Goal: Information Seeking & Learning: Learn about a topic

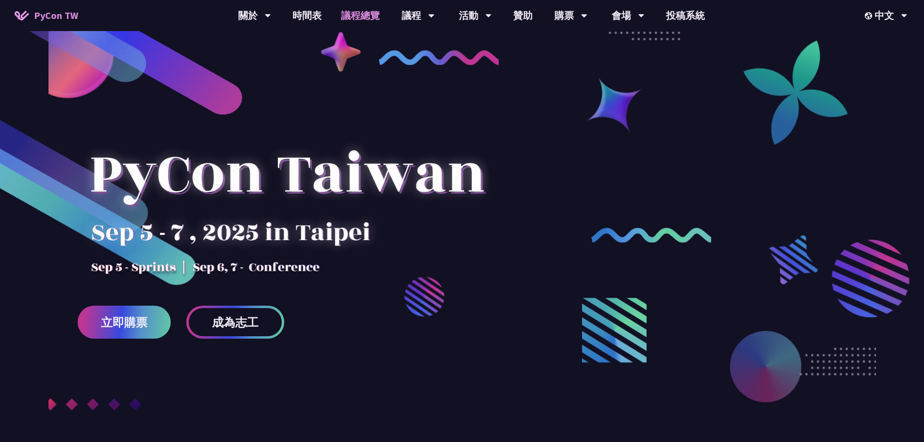
click at [368, 16] on link "議程總覽" at bounding box center [360, 15] width 58 height 31
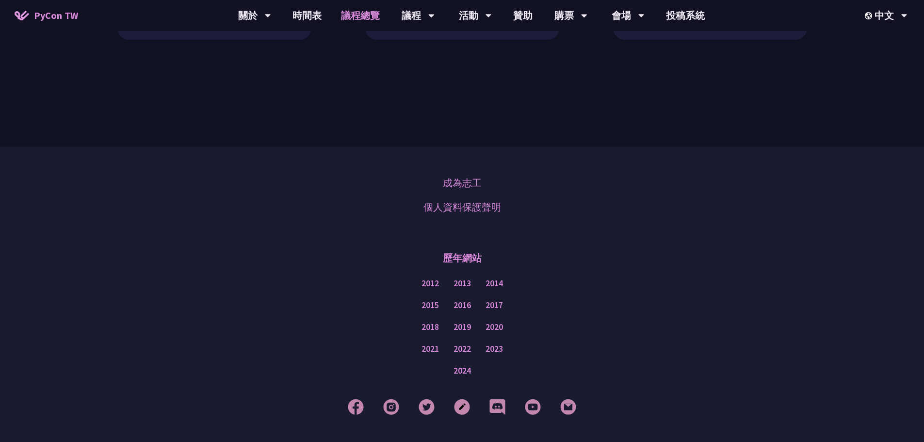
scroll to position [1156, 0]
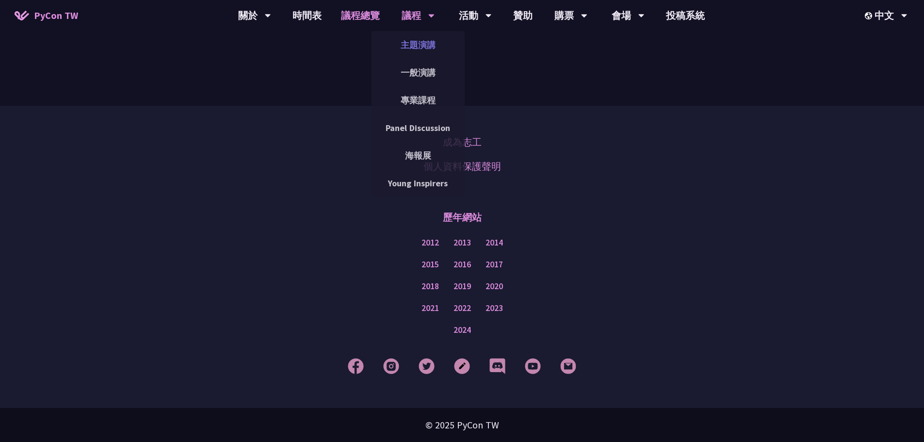
click at [415, 34] on link "主題演講" at bounding box center [417, 44] width 93 height 23
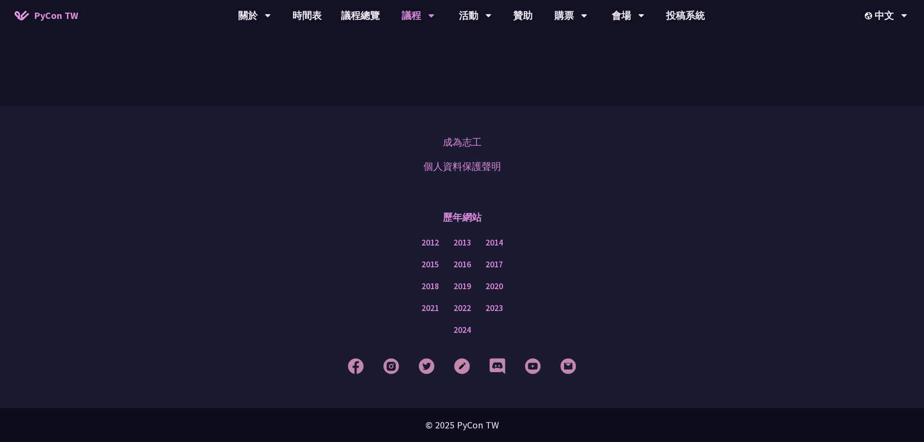
scroll to position [1689, 0]
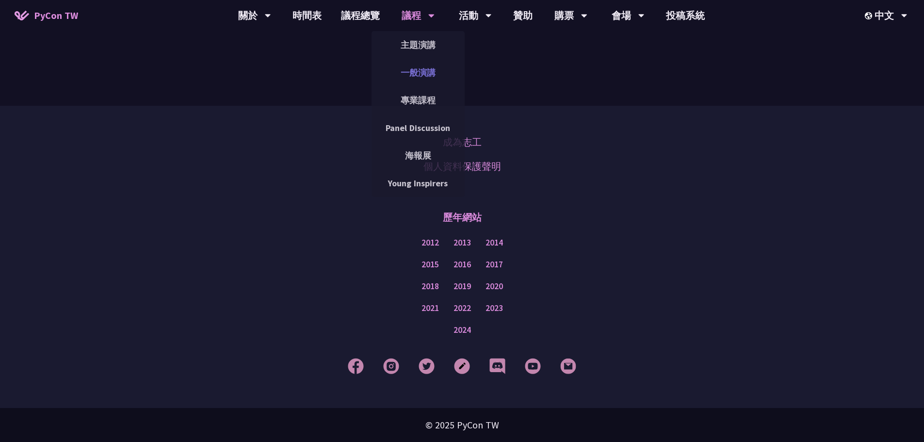
click at [431, 67] on link "一般演講" at bounding box center [417, 72] width 93 height 23
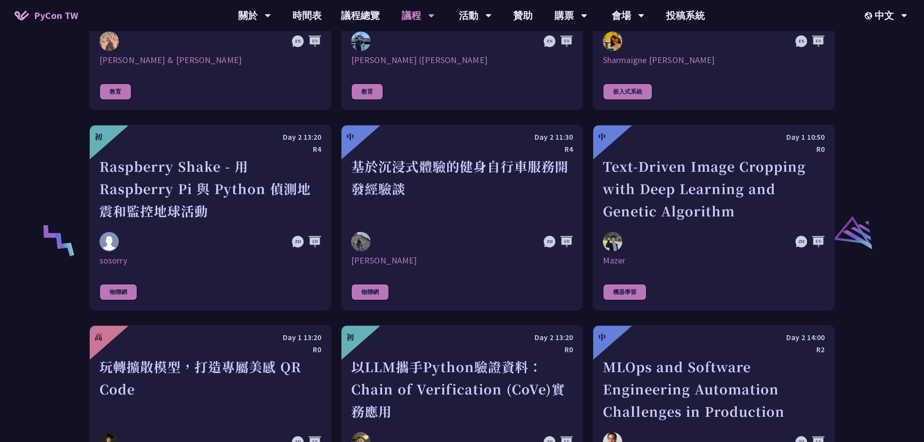
scroll to position [1988, 0]
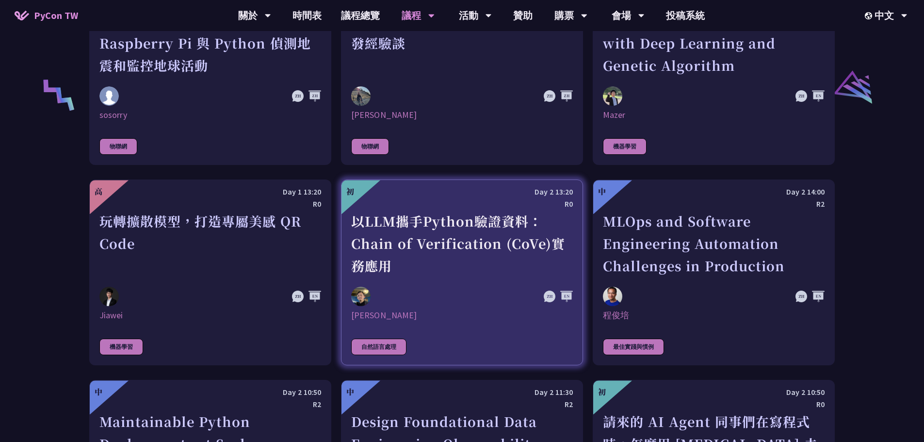
click at [510, 215] on div "以LLM攜手Python驗證資料：Chain of Verification (CoVe)實務應用" at bounding box center [462, 243] width 222 height 67
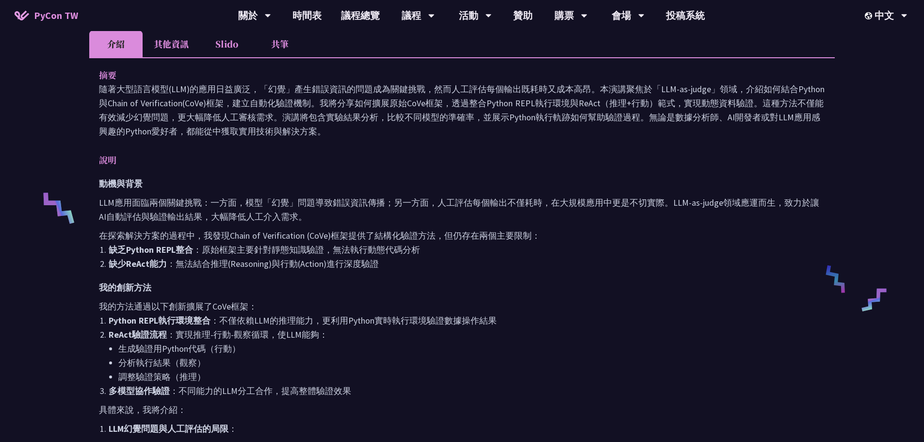
scroll to position [291, 0]
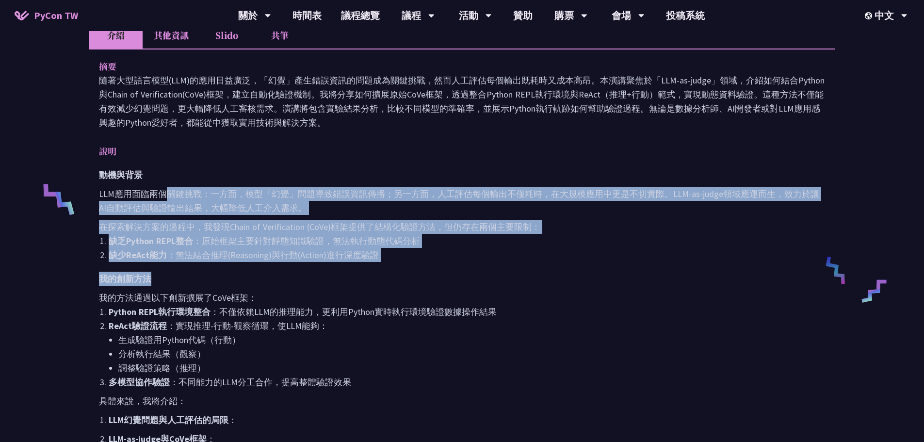
drag, startPoint x: 169, startPoint y: 190, endPoint x: 274, endPoint y: 273, distance: 134.3
click at [274, 273] on div "動機與背景 LLM應用面臨兩個關鍵挑戰：一方面，模型「幻覺」問題導致錯誤資訊傳播；另一方面，人工評估每個輸出不僅耗時，在大規模應用中更是不切實際。LLM-as…" at bounding box center [462, 443] width 726 height 550
click at [274, 273] on h3 "我的創新方法" at bounding box center [462, 279] width 726 height 14
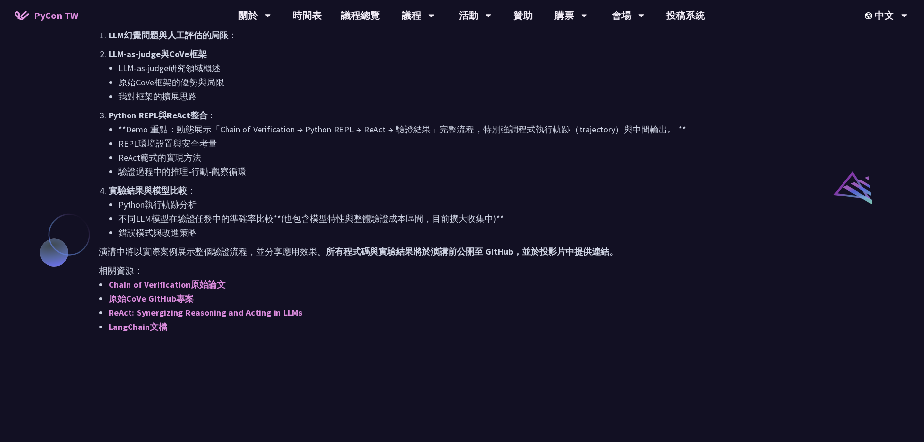
scroll to position [679, 0]
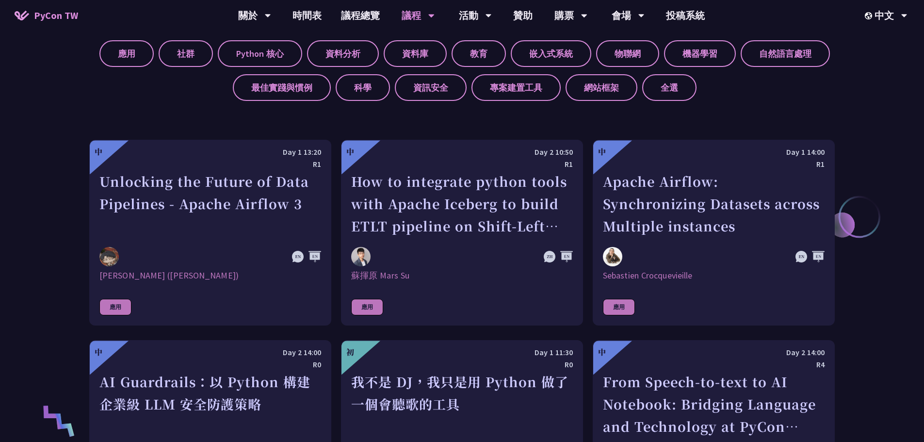
scroll to position [414, 0]
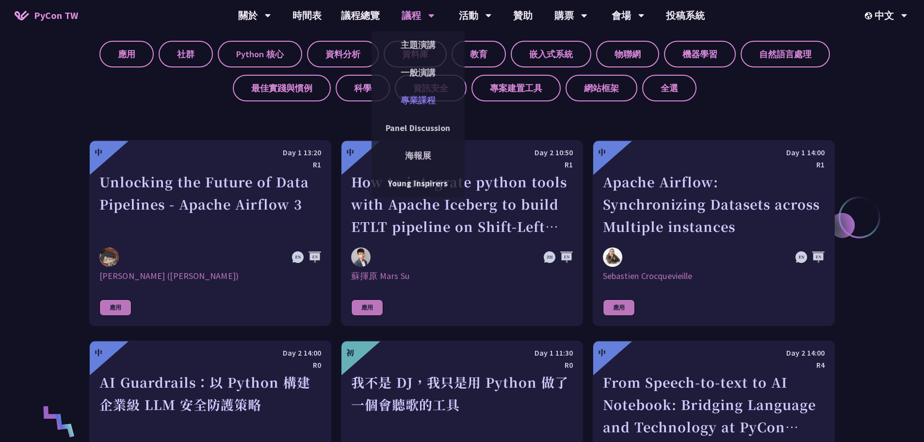
click at [433, 107] on link "專業課程" at bounding box center [417, 100] width 93 height 23
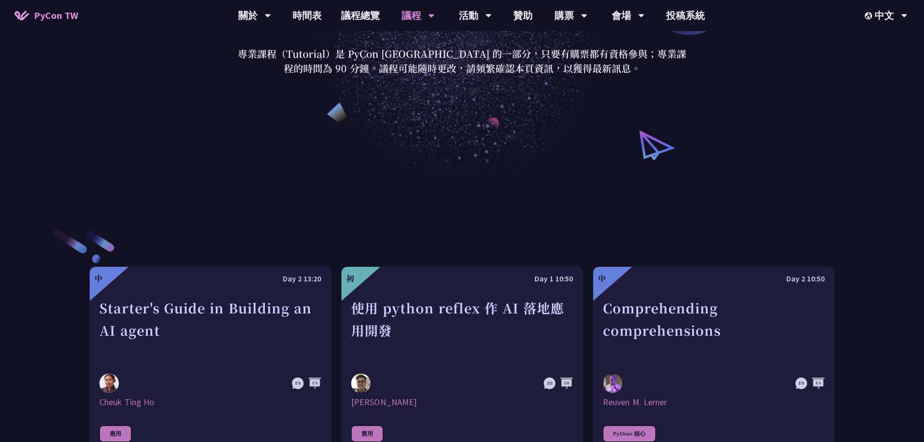
scroll to position [339, 0]
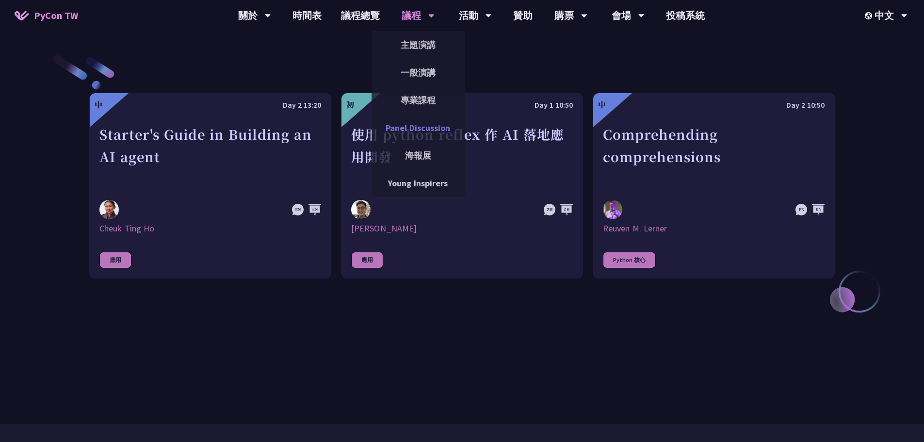
click at [429, 129] on link "Panel Discussion" at bounding box center [417, 127] width 93 height 23
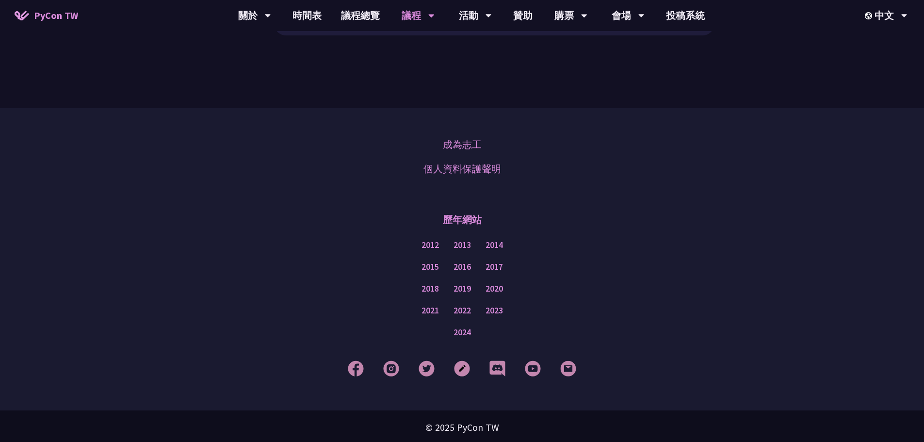
scroll to position [341, 0]
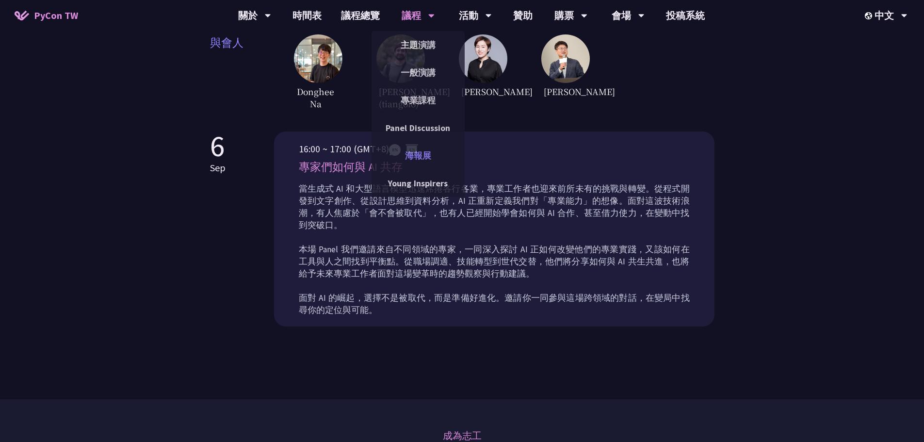
click at [427, 147] on link "海報展" at bounding box center [417, 155] width 93 height 23
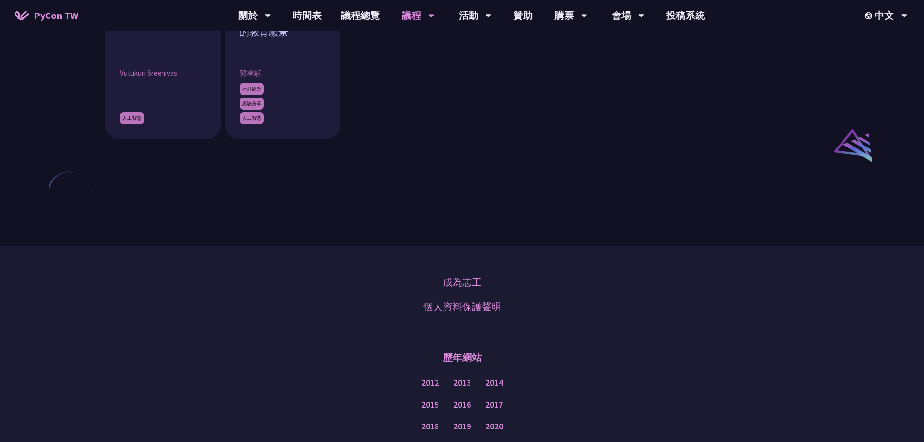
scroll to position [1067, 0]
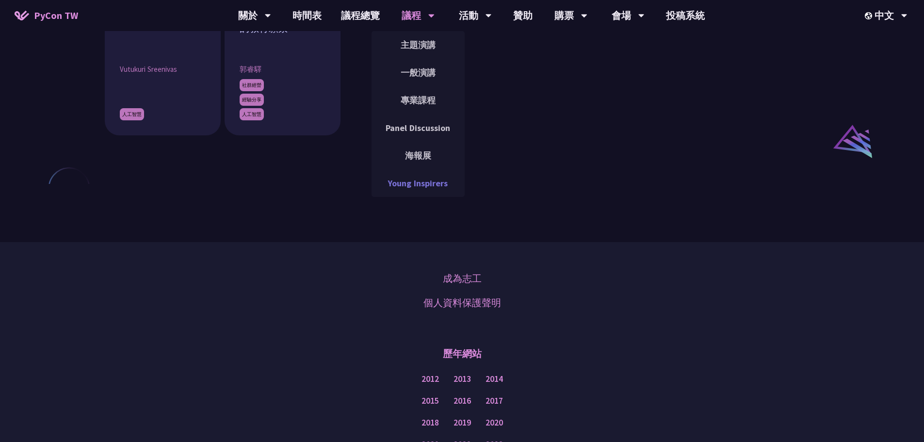
click at [421, 179] on link "Young Inspirers" at bounding box center [417, 183] width 93 height 23
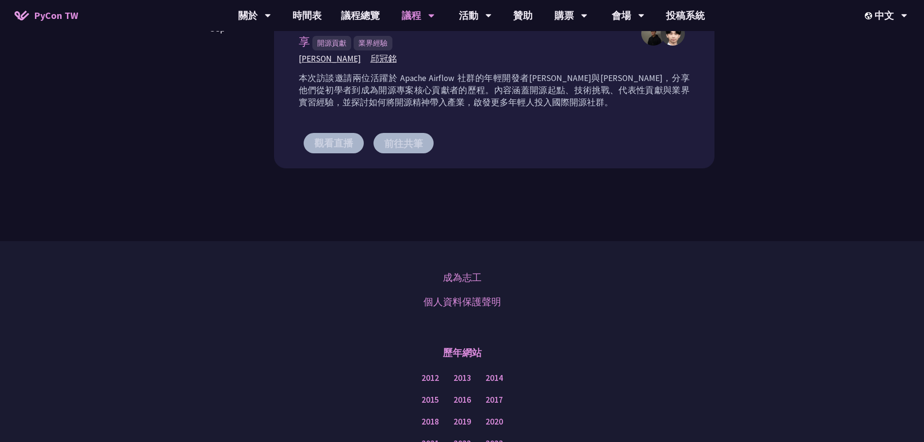
scroll to position [917, 0]
